Goal: Information Seeking & Learning: Check status

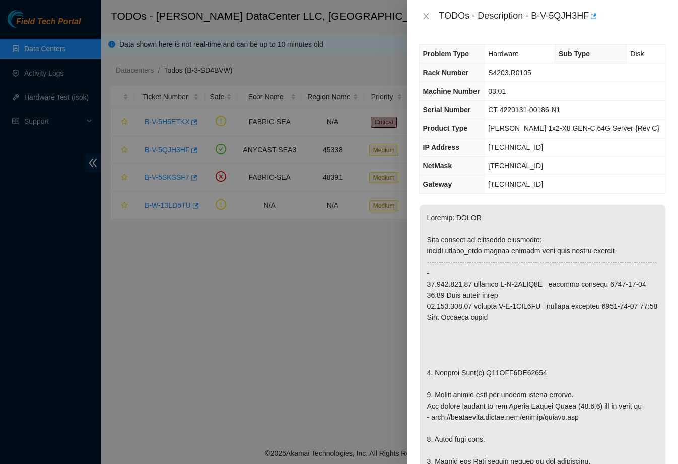
scroll to position [2, 0]
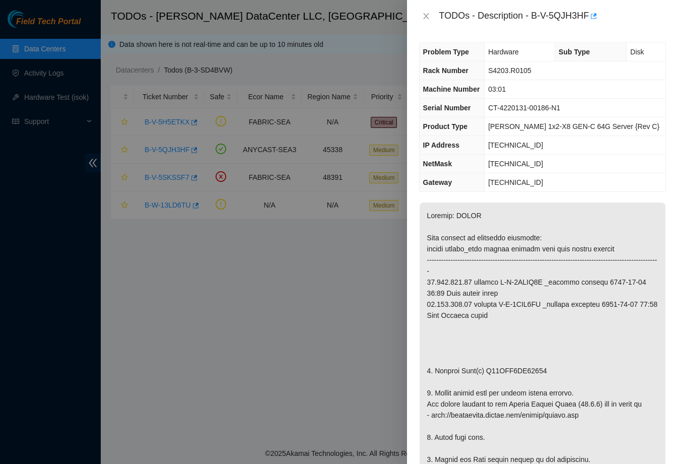
click at [271, 313] on div at bounding box center [339, 232] width 678 height 464
click at [423, 21] on button "Close" at bounding box center [426, 17] width 14 height 10
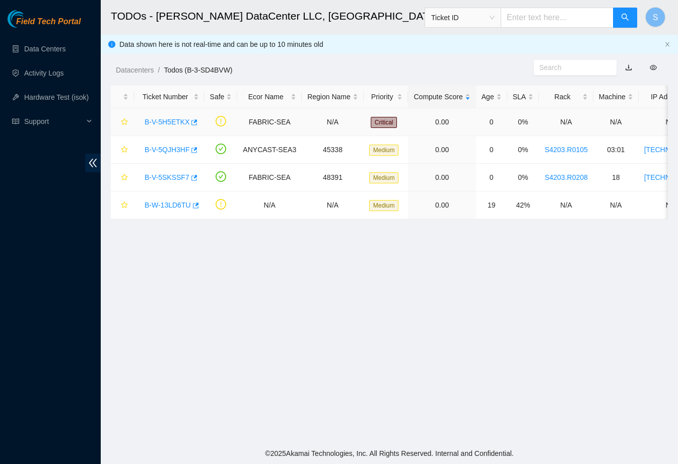
click at [175, 124] on link "B-V-5H5ETKX" at bounding box center [166, 122] width 45 height 8
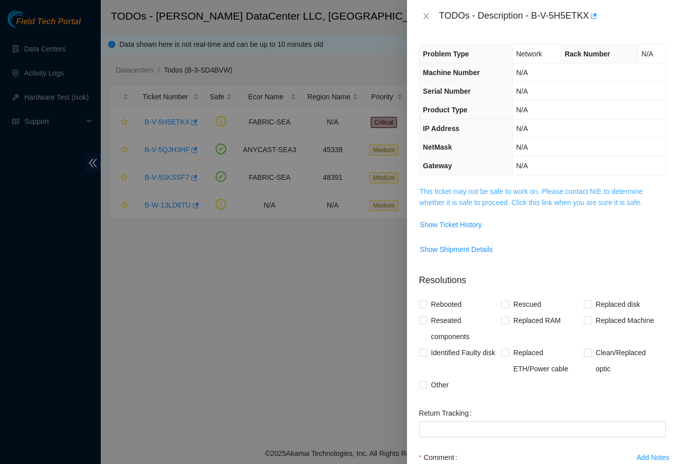
click at [450, 199] on link "This ticket may not be safe to work on. Please contact NIE to determine whether…" at bounding box center [530, 196] width 223 height 19
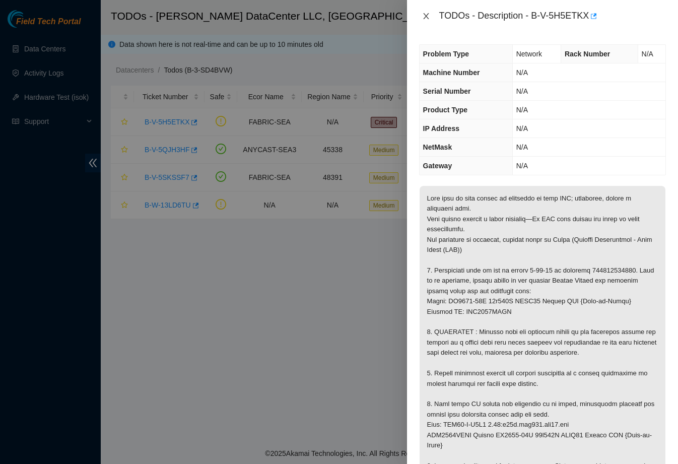
click at [422, 18] on icon "close" at bounding box center [426, 16] width 8 height 8
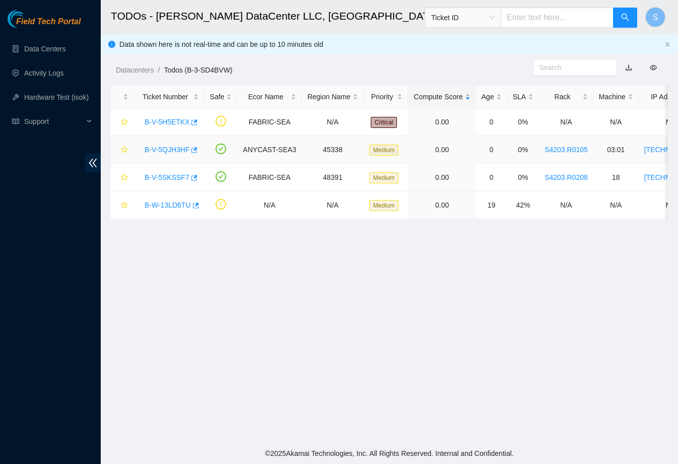
click at [181, 154] on div "B-V-5QJH3HF" at bounding box center [168, 149] width 59 height 16
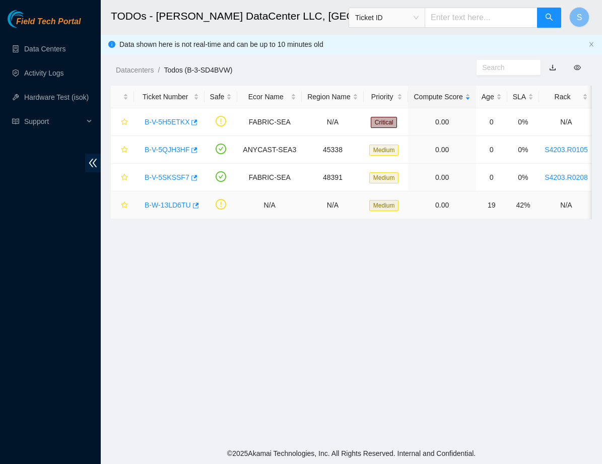
click at [179, 203] on link "B-W-13LD6TU" at bounding box center [167, 205] width 46 height 8
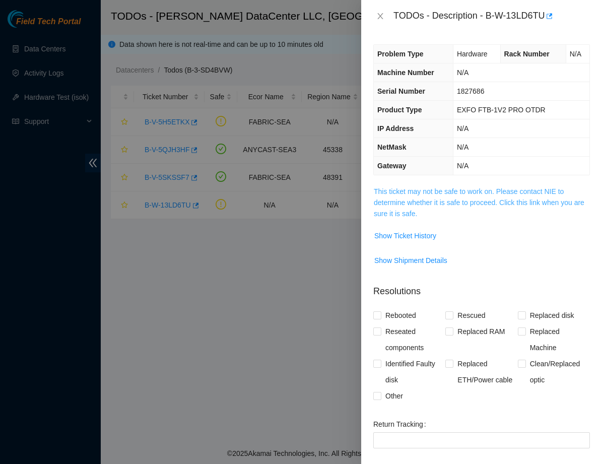
click at [473, 199] on link "This ticket may not be safe to work on. Please contact NIE to determine whether…" at bounding box center [478, 202] width 210 height 30
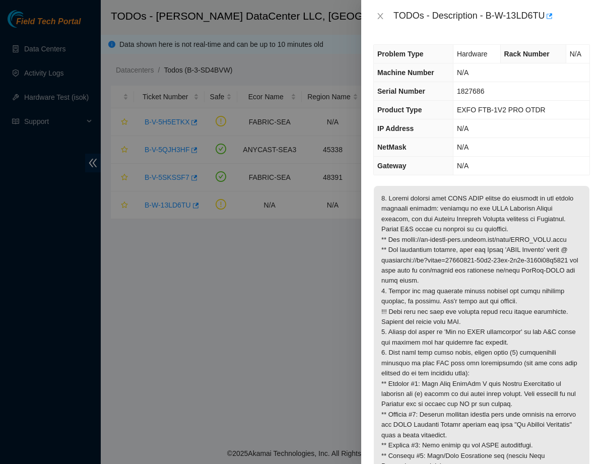
click at [308, 286] on div at bounding box center [301, 232] width 602 height 464
click at [259, 296] on div at bounding box center [301, 232] width 602 height 464
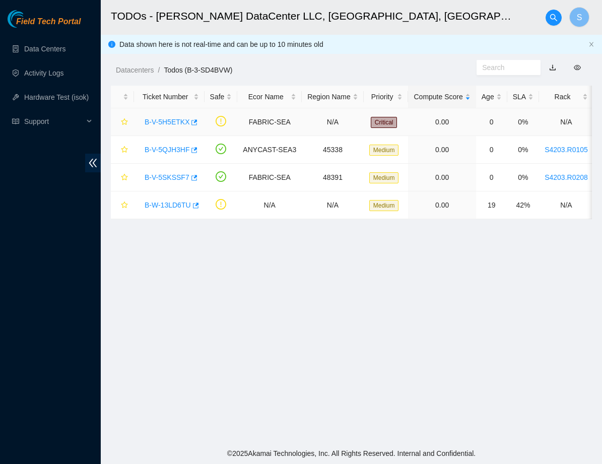
click at [174, 128] on div "B-V-5H5ETKX" at bounding box center [168, 122] width 59 height 16
click at [174, 118] on link "B-V-5H5ETKX" at bounding box center [166, 122] width 45 height 8
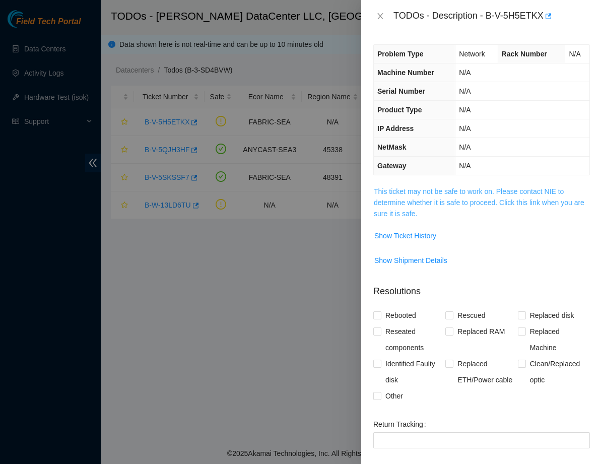
click at [496, 194] on link "This ticket may not be safe to work on. Please contact NIE to determine whether…" at bounding box center [478, 202] width 210 height 30
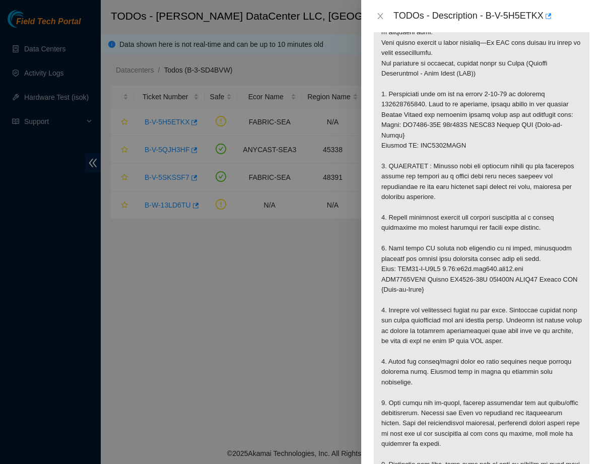
scroll to position [172, 0]
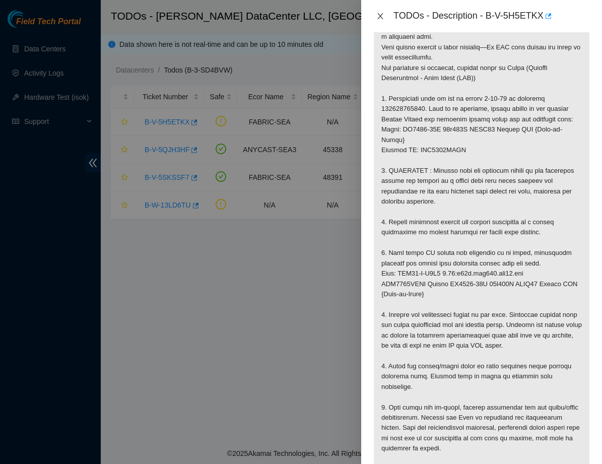
click at [379, 14] on icon "close" at bounding box center [380, 16] width 8 height 8
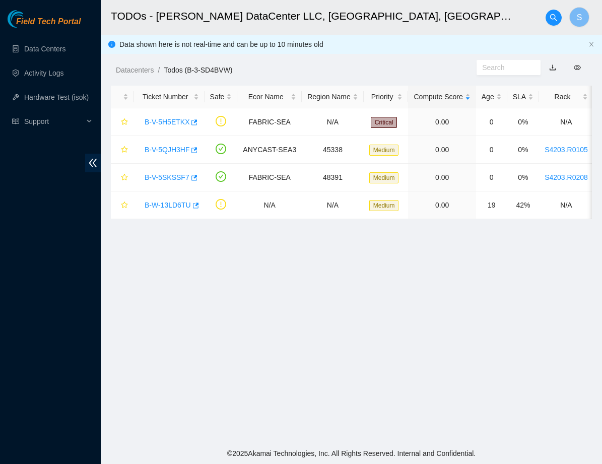
scroll to position [98, 0]
click at [185, 147] on link "B-V-5QJH3HF" at bounding box center [166, 149] width 45 height 8
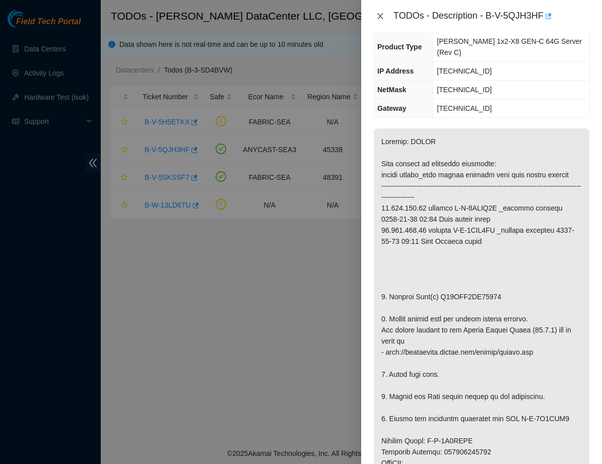
click at [380, 20] on button "Close" at bounding box center [380, 17] width 14 height 10
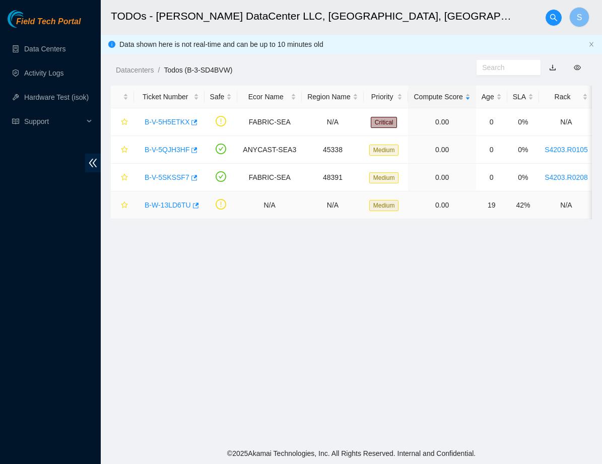
click at [172, 206] on link "B-W-13LD6TU" at bounding box center [167, 205] width 46 height 8
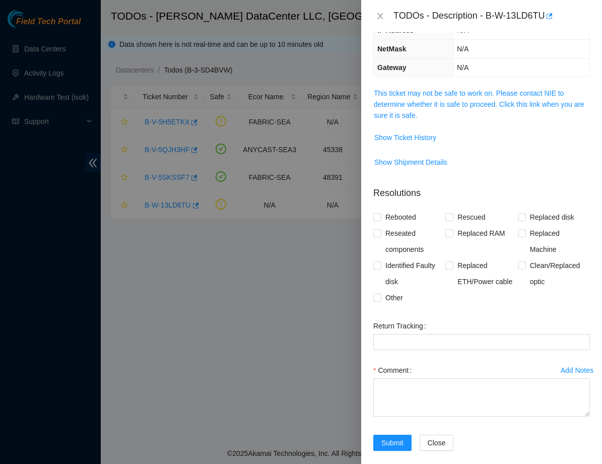
click at [398, 98] on span "This ticket may not be safe to work on. Please contact NIE to determine whether…" at bounding box center [480, 104] width 215 height 33
click at [395, 87] on td "This ticket may not be safe to work on. Please contact NIE to determine whether…" at bounding box center [481, 108] width 216 height 42
click at [401, 100] on link "This ticket may not be safe to work on. Please contact NIE to determine whether…" at bounding box center [478, 104] width 210 height 30
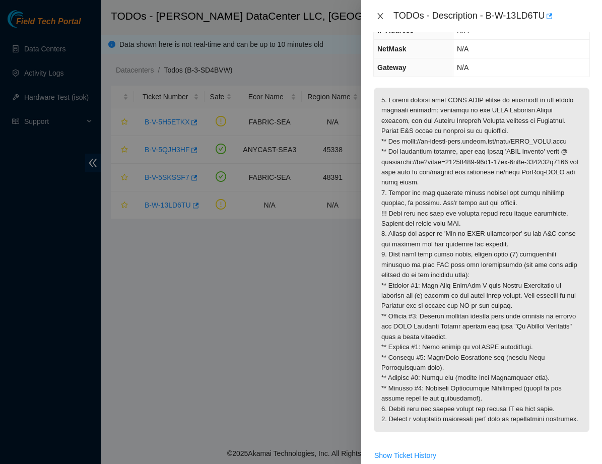
click at [380, 16] on icon "close" at bounding box center [380, 16] width 6 height 6
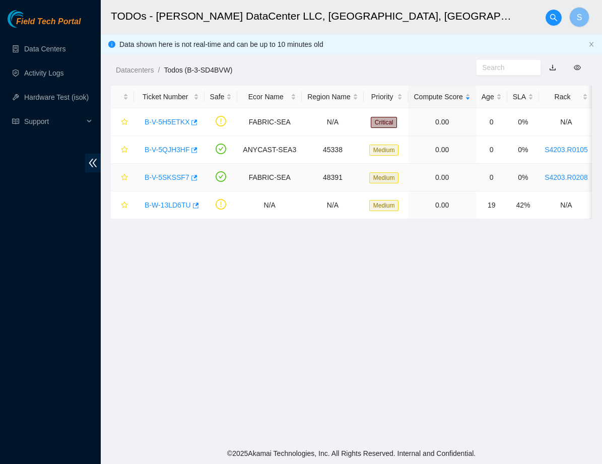
click at [162, 177] on link "B-V-5SKSSF7" at bounding box center [166, 177] width 45 height 8
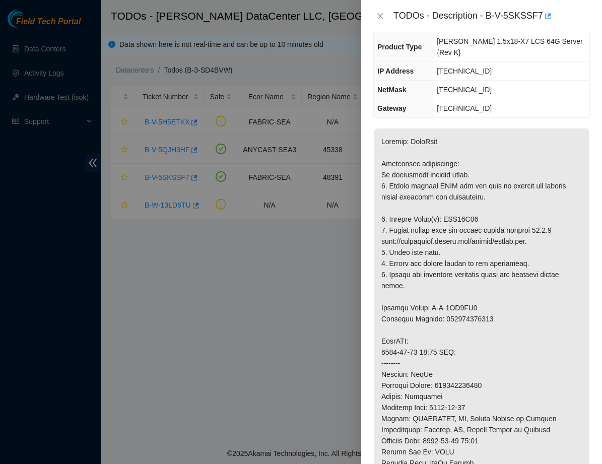
click at [264, 259] on div at bounding box center [301, 232] width 602 height 464
click at [379, 22] on div "TODOs - Description - B-V-5SKSSF7" at bounding box center [481, 16] width 216 height 16
click at [379, 13] on icon "close" at bounding box center [380, 16] width 8 height 8
